Goal: Information Seeking & Learning: Learn about a topic

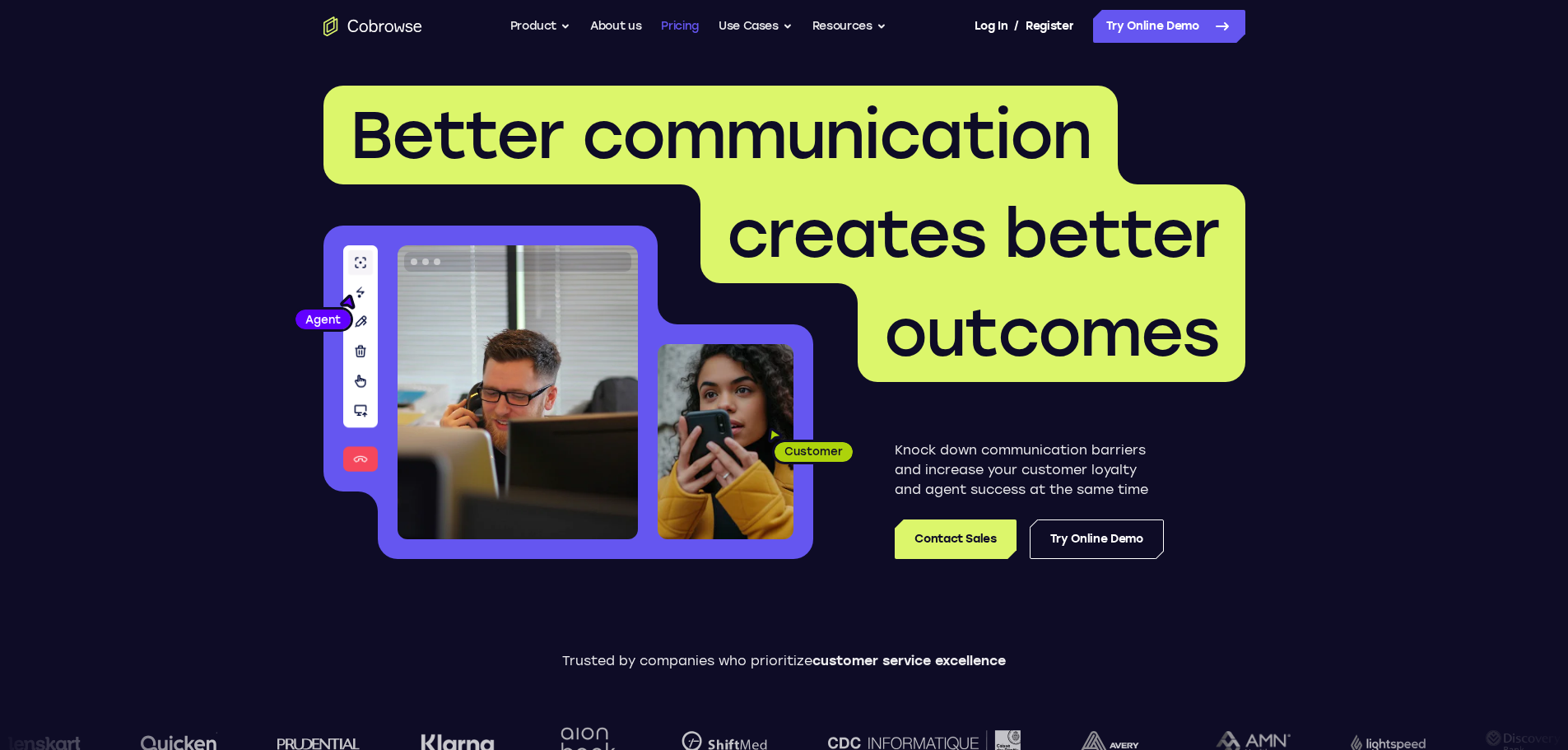
click at [687, 26] on link "Pricing" at bounding box center [680, 26] width 38 height 33
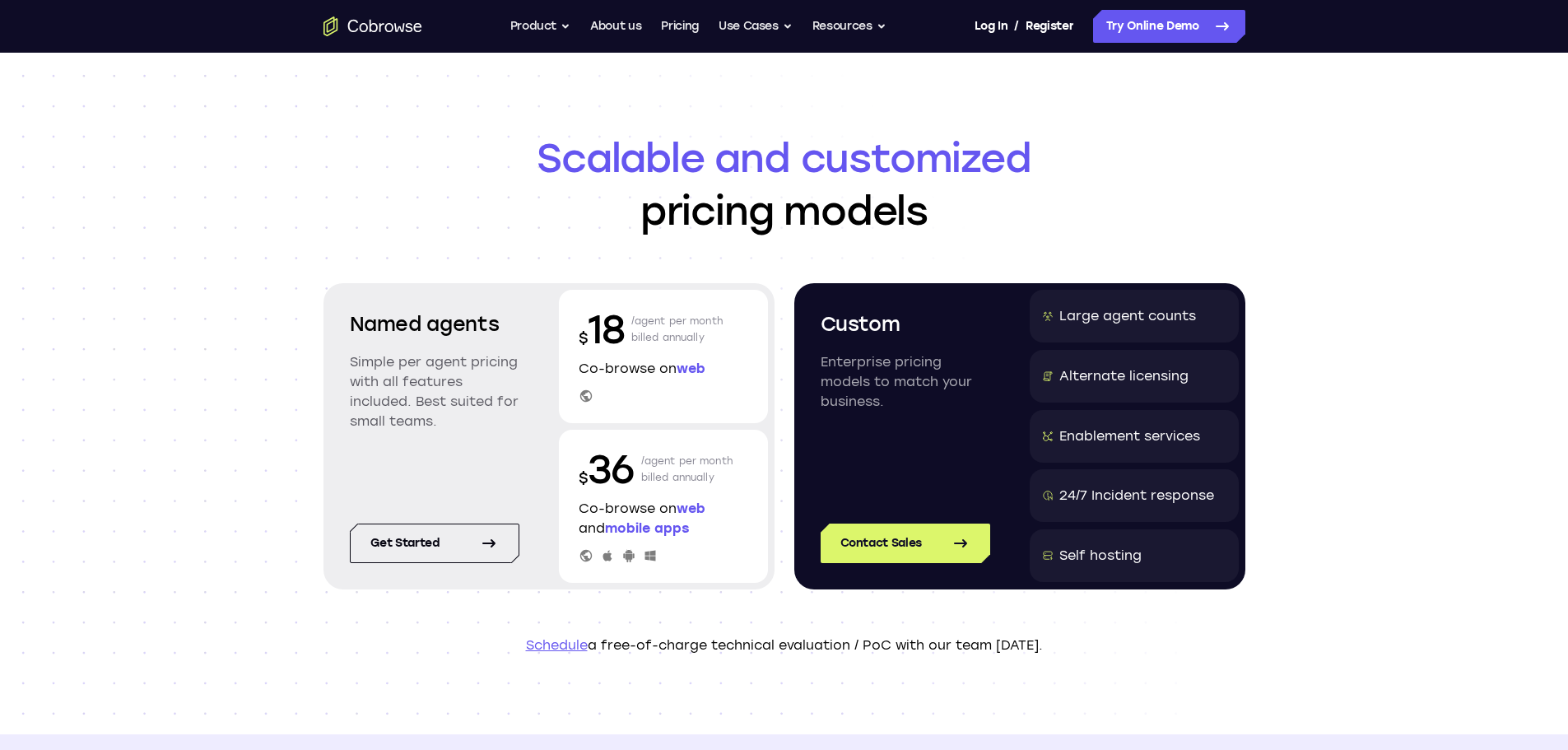
click at [637, 350] on p "/agent per month billed annually" at bounding box center [677, 329] width 93 height 53
click at [1112, 324] on div "Large agent counts" at bounding box center [1128, 316] width 137 height 20
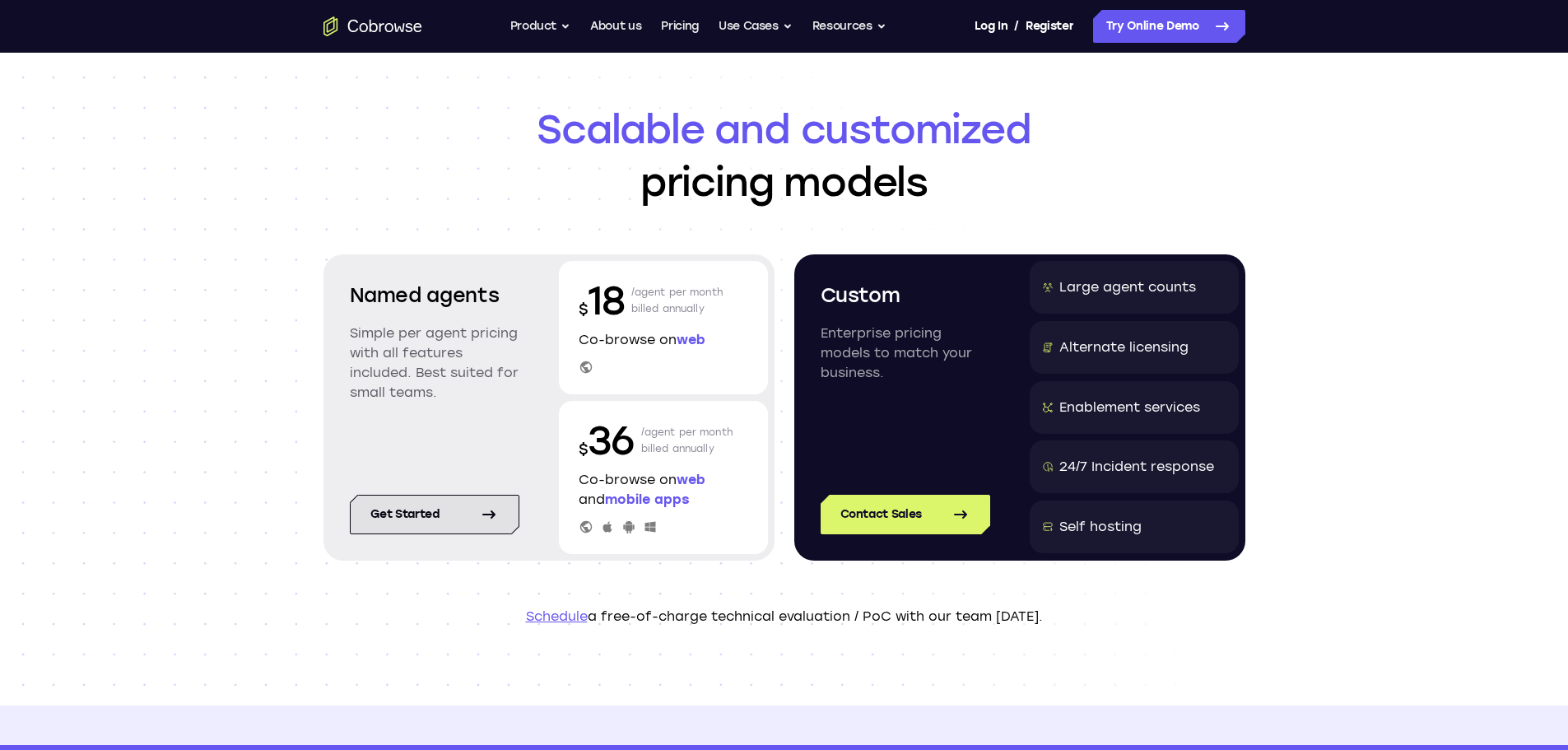
click at [438, 501] on link "Get started" at bounding box center [434, 515] width 170 height 40
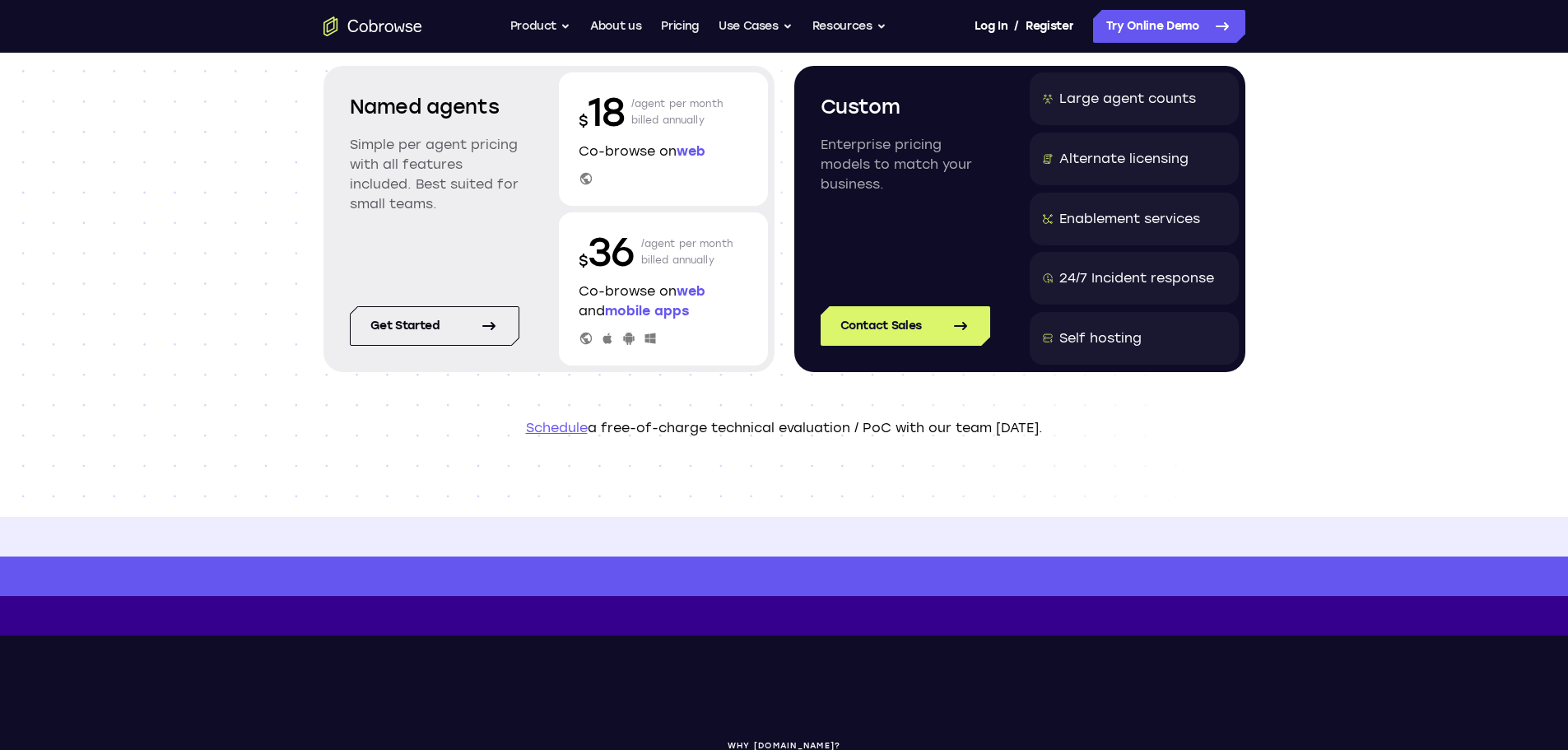
scroll to position [216, 0]
click at [784, 25] on button "Use Cases" at bounding box center [756, 26] width 74 height 33
